Goal: Task Accomplishment & Management: Use online tool/utility

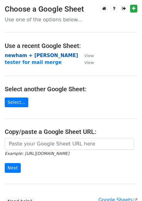
click at [45, 56] on strong "newham + hackney" at bounding box center [41, 56] width 73 height 6
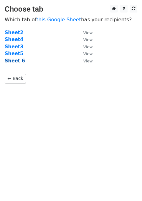
click at [20, 62] on strong "Sheet 6" at bounding box center [15, 61] width 20 height 6
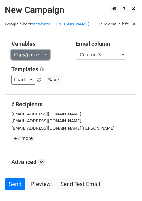
click at [44, 57] on link "Copy/paste..." at bounding box center [30, 55] width 38 height 10
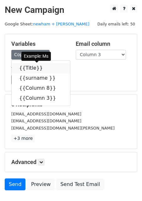
click at [44, 69] on icon at bounding box center [46, 67] width 5 height 5
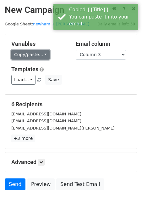
click at [42, 58] on link "Copy/paste..." at bounding box center [30, 55] width 38 height 10
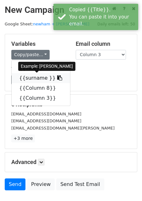
click at [57, 80] on icon at bounding box center [59, 77] width 5 height 5
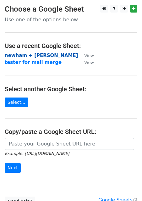
click at [41, 54] on strong "newham + [PERSON_NAME]" at bounding box center [41, 56] width 73 height 6
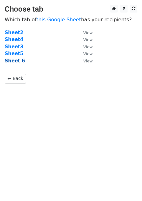
click at [18, 62] on strong "Sheet 6" at bounding box center [15, 61] width 20 height 6
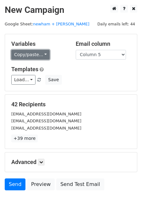
click at [42, 56] on link "Copy/paste..." at bounding box center [30, 55] width 38 height 10
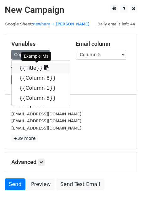
click at [44, 69] on icon at bounding box center [46, 67] width 5 height 5
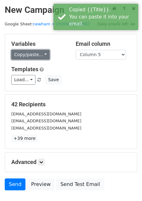
click at [40, 51] on link "Copy/paste..." at bounding box center [30, 55] width 38 height 10
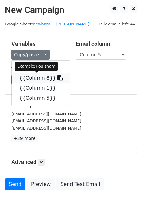
click at [57, 79] on icon at bounding box center [59, 77] width 5 height 5
